Goal: Check status: Check status

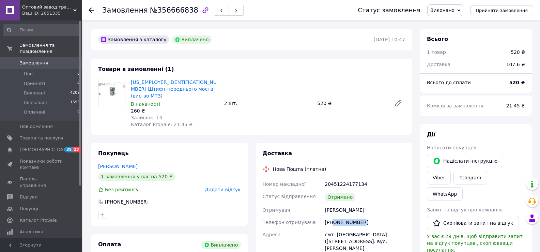
drag, startPoint x: 360, startPoint y: 215, endPoint x: 334, endPoint y: 220, distance: 26.4
click at [334, 220] on div "[PHONE_NUMBER]" at bounding box center [364, 222] width 83 height 12
copy div "0671518472"
click at [40, 60] on span "Замовлення" at bounding box center [34, 63] width 28 height 6
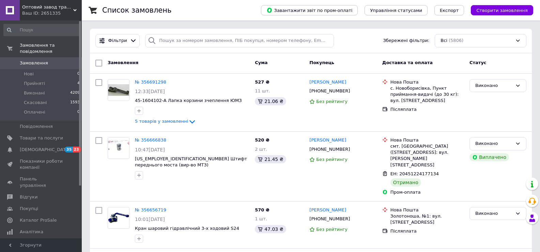
click at [463, 42] on div "Всі (5806)" at bounding box center [481, 40] width 92 height 13
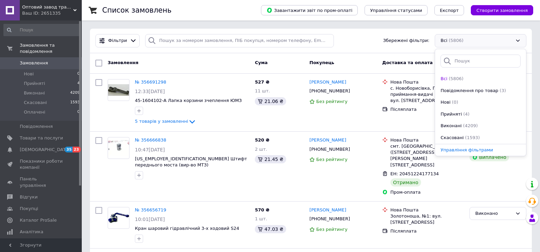
click at [33, 60] on span "Замовлення" at bounding box center [34, 63] width 28 height 6
